Goal: Information Seeking & Learning: Check status

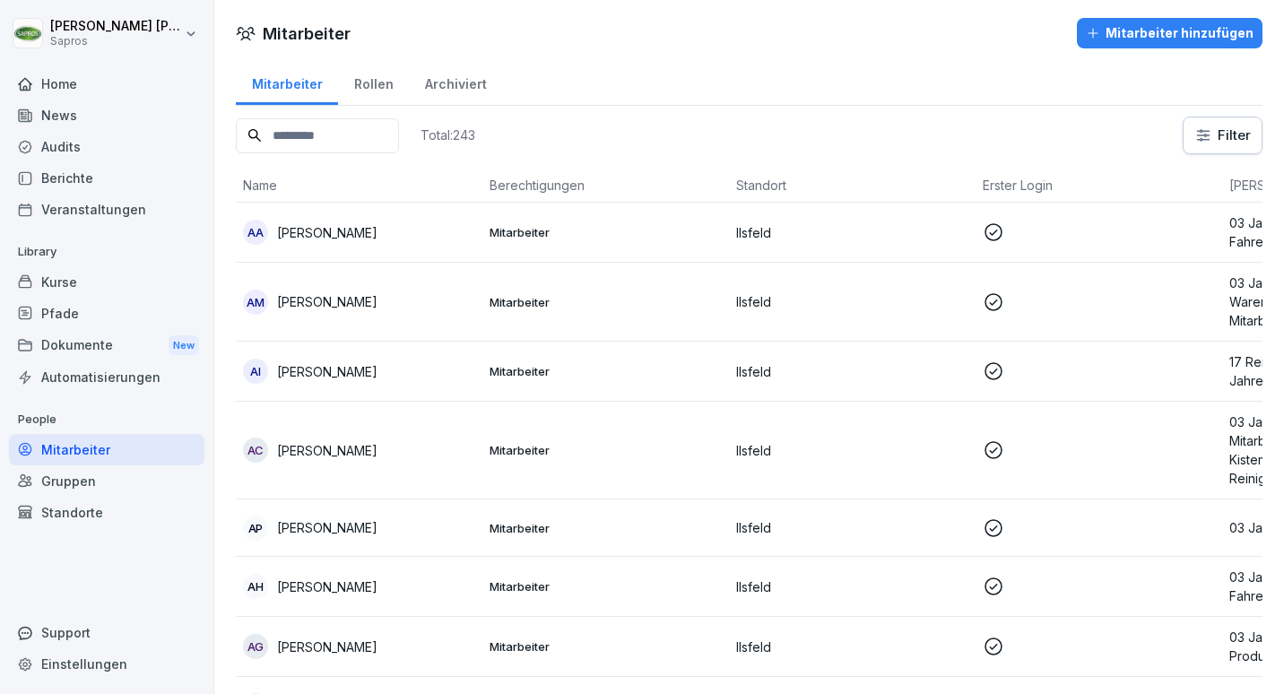
click at [376, 74] on div "Rollen" at bounding box center [373, 82] width 71 height 46
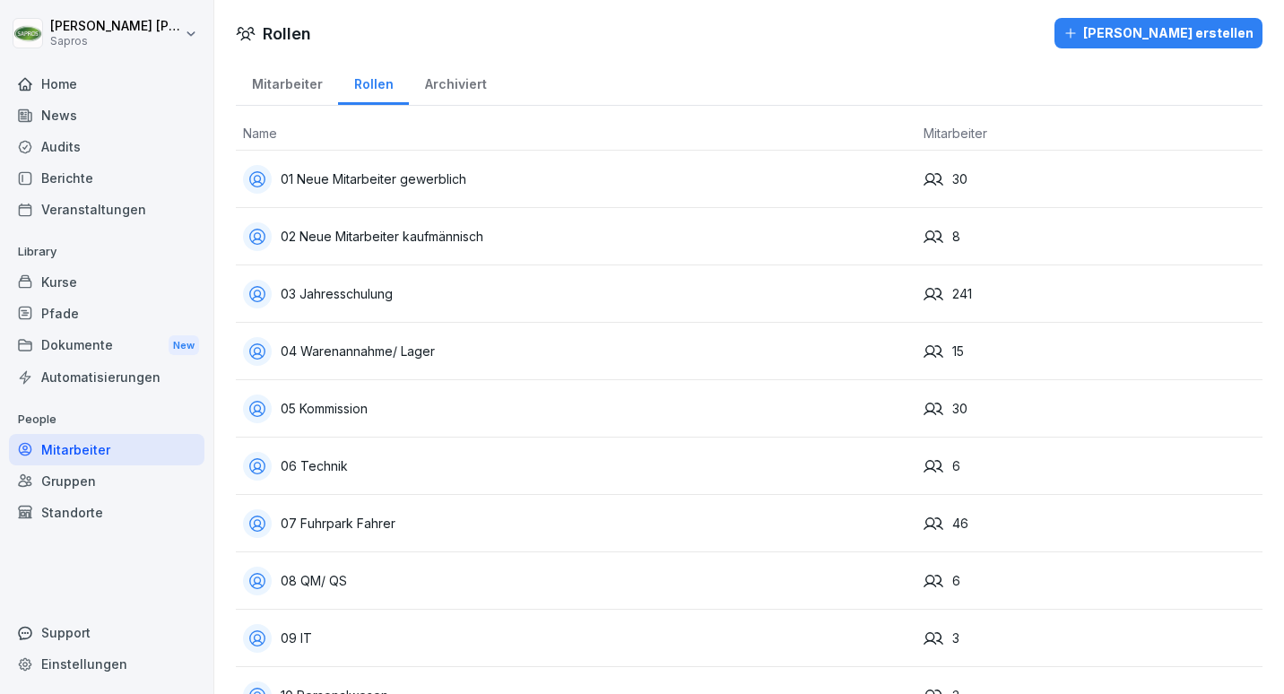
click at [507, 291] on div "03 Jahresschulung" at bounding box center [576, 294] width 666 height 29
click at [369, 282] on div "03 Jahresschulung" at bounding box center [576, 294] width 666 height 29
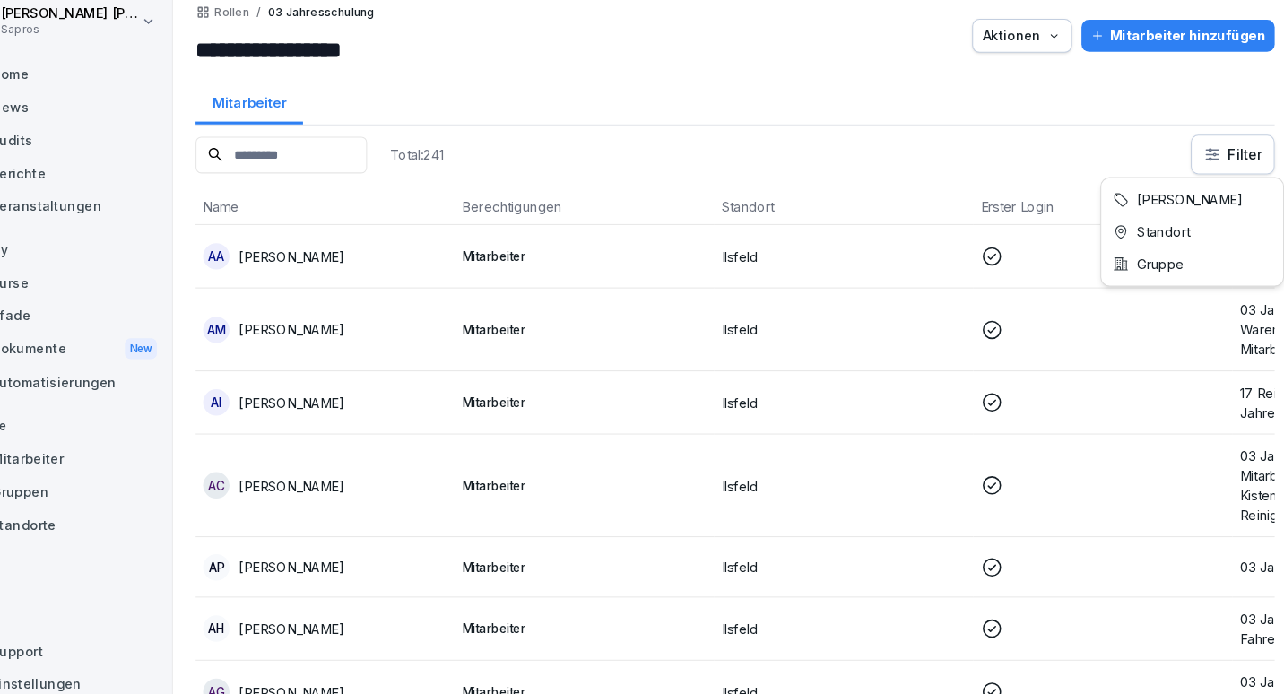
click at [1216, 159] on html "**********" at bounding box center [642, 347] width 1284 height 694
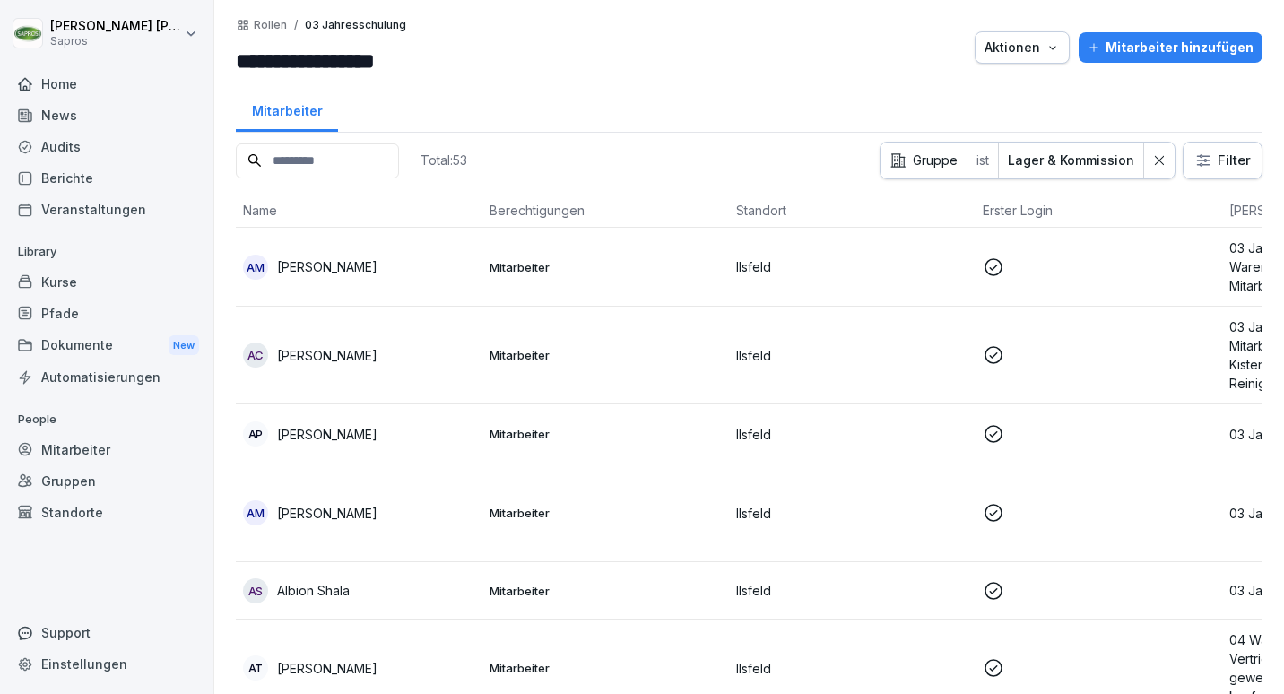
click at [121, 473] on div "Gruppen" at bounding box center [106, 480] width 195 height 31
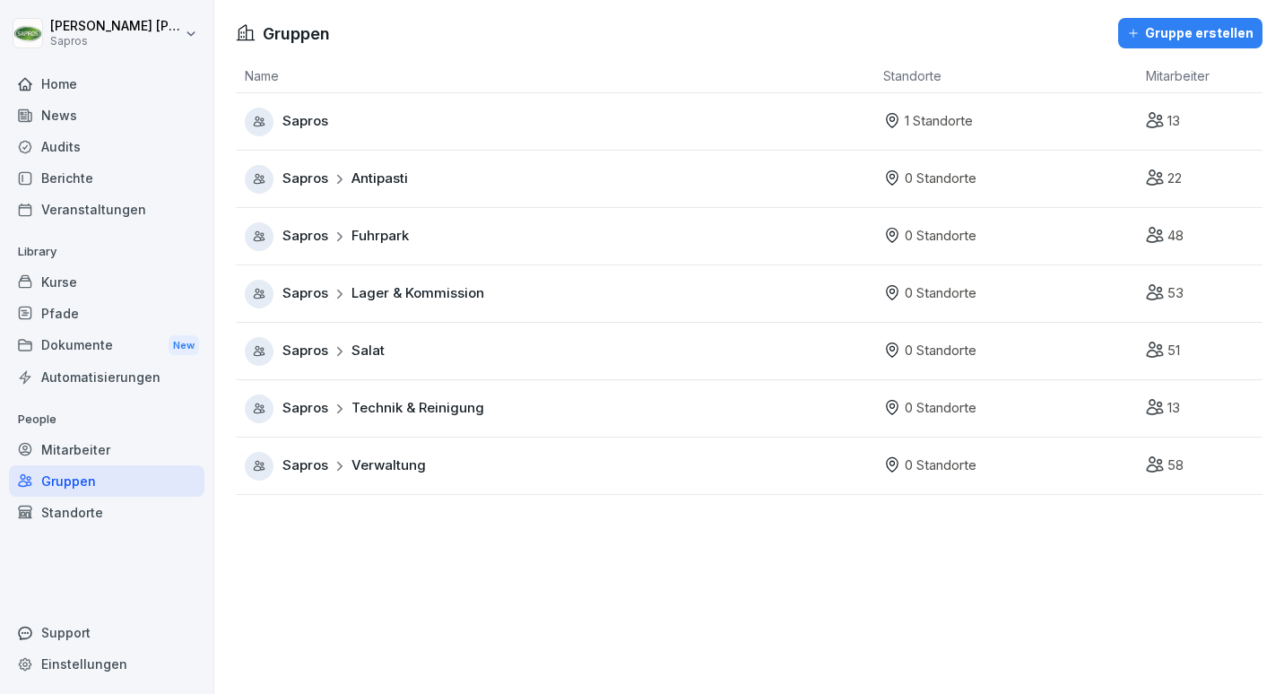
click at [412, 304] on div "Sapros Lager & Kommission" at bounding box center [560, 294] width 630 height 29
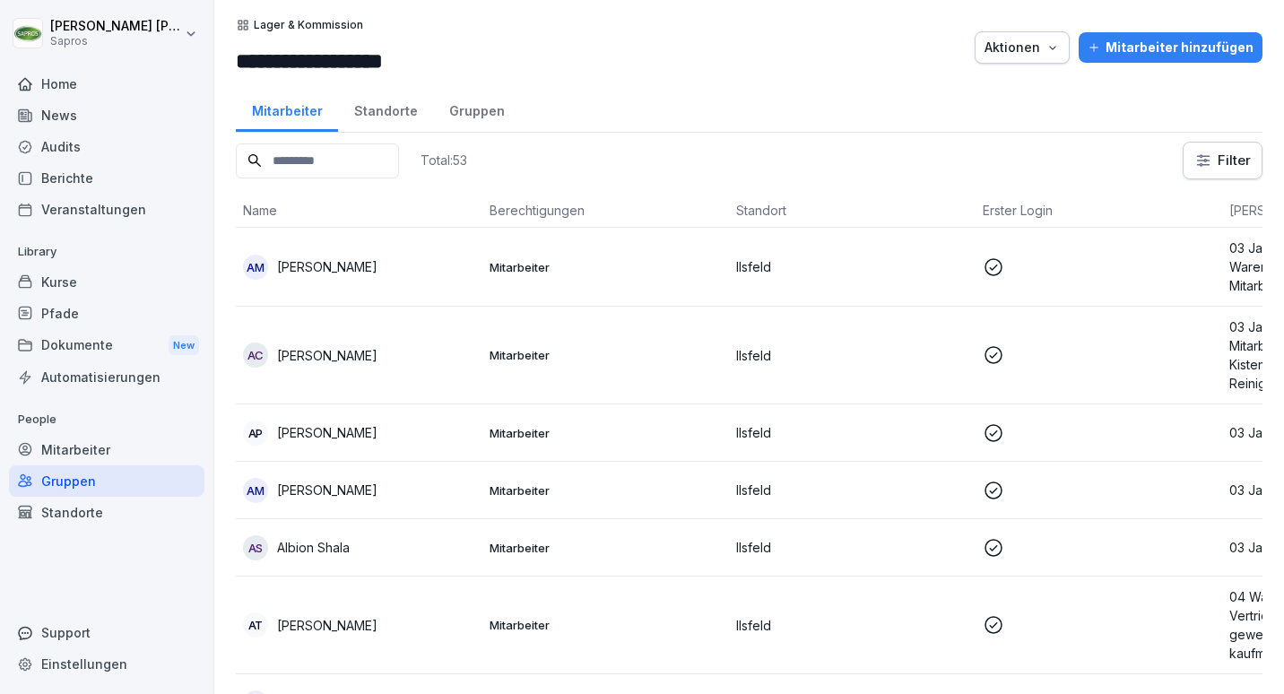
click at [496, 306] on td "Mitarbeiter" at bounding box center [605, 267] width 247 height 79
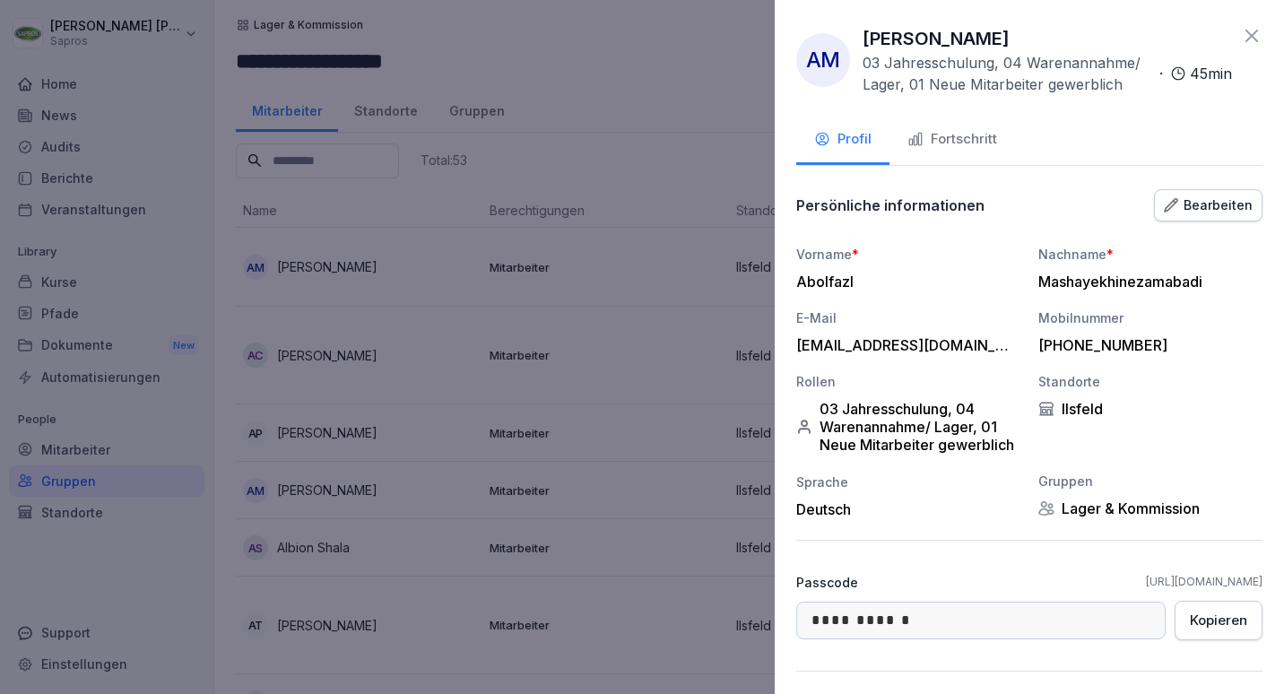
click at [1227, 29] on div "AM Abolfazl Mashayekhinezamabadi 03 Jahresschulung, 04 Warenannahme/ Lager, 01 …" at bounding box center [1029, 60] width 466 height 70
click at [1241, 24] on div "**********" at bounding box center [1029, 347] width 509 height 694
click at [1242, 38] on icon at bounding box center [1252, 36] width 22 height 22
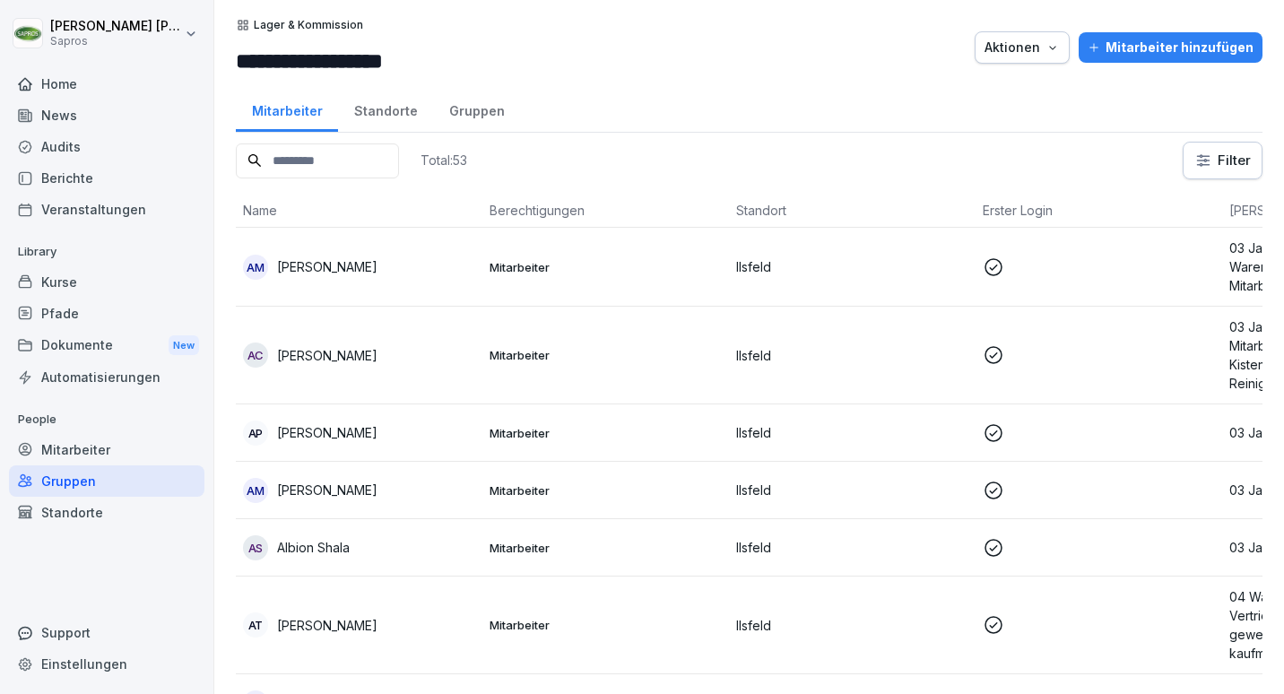
click at [120, 163] on div "Berichte" at bounding box center [106, 177] width 195 height 31
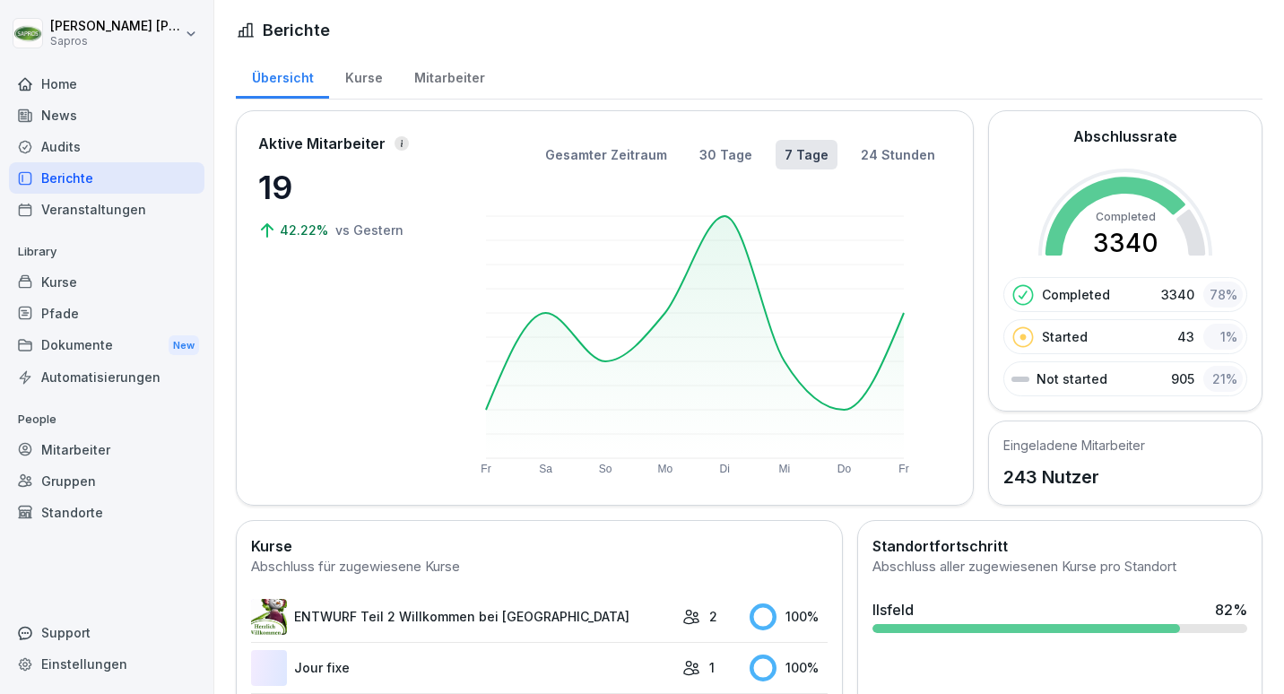
click at [347, 84] on div "Kurse" at bounding box center [363, 76] width 69 height 46
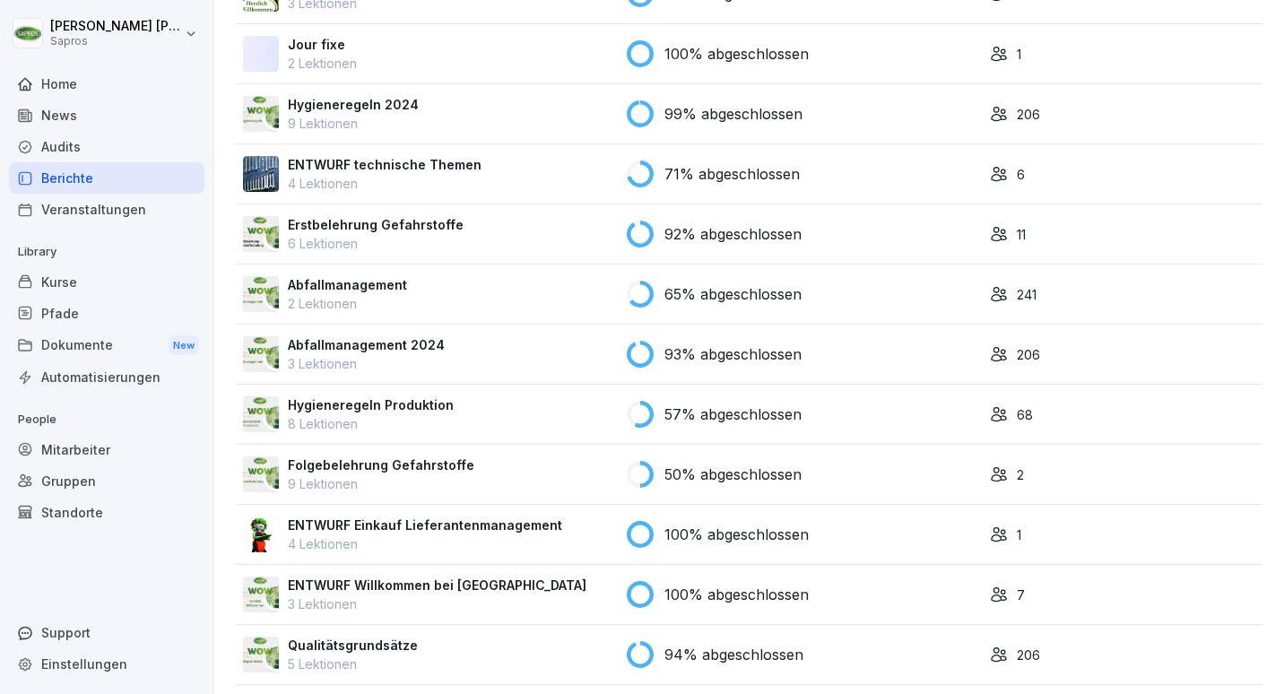
scroll to position [164, 0]
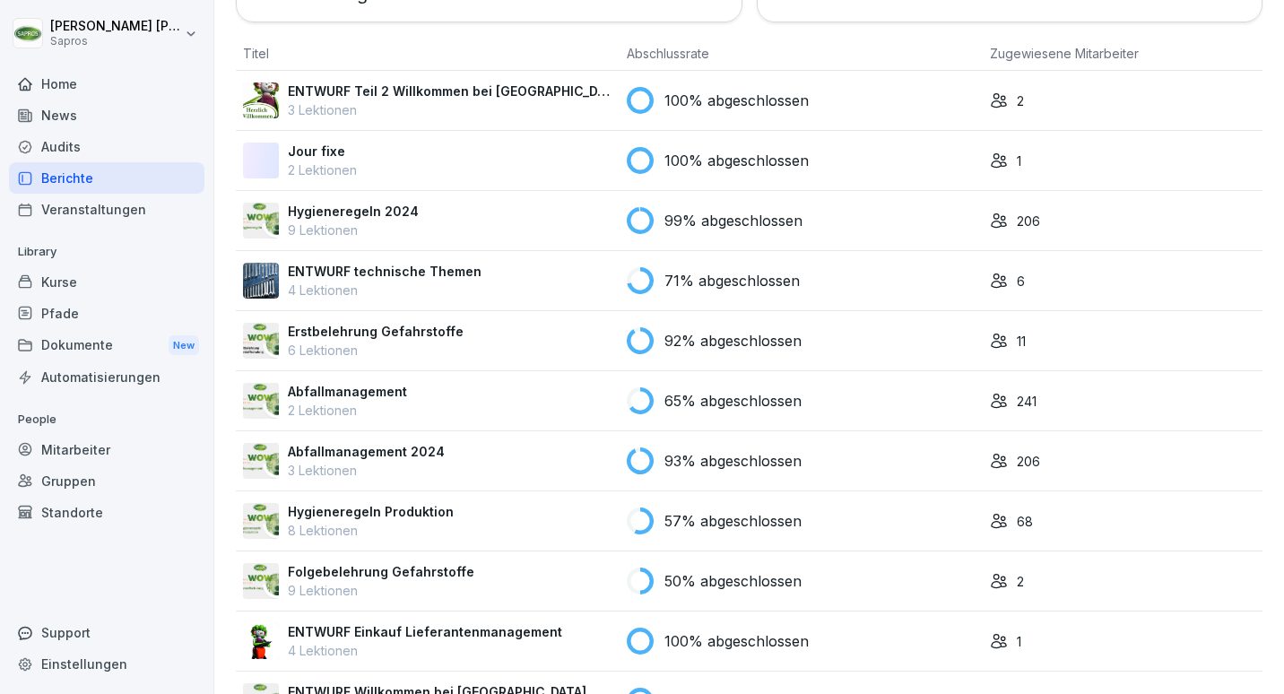
click at [702, 295] on td "71% abgeschlossen" at bounding box center [801, 281] width 363 height 60
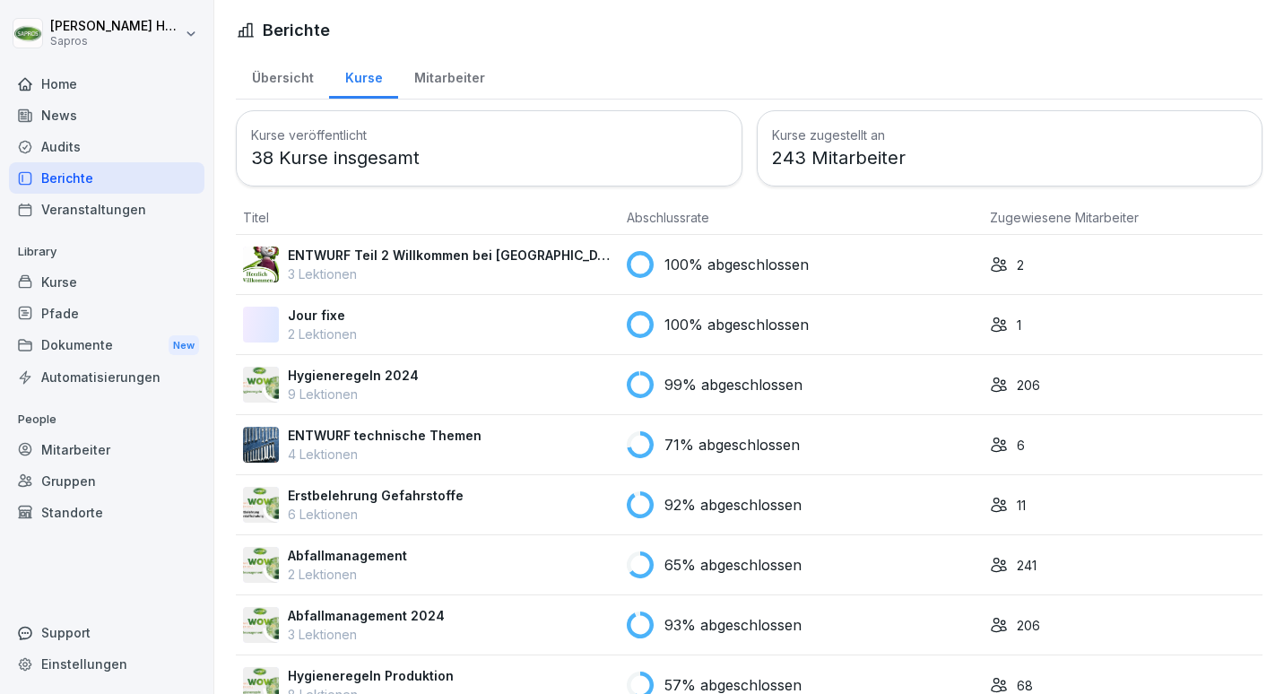
click at [164, 204] on div "Veranstaltungen" at bounding box center [106, 209] width 195 height 31
